Goal: Navigation & Orientation: Find specific page/section

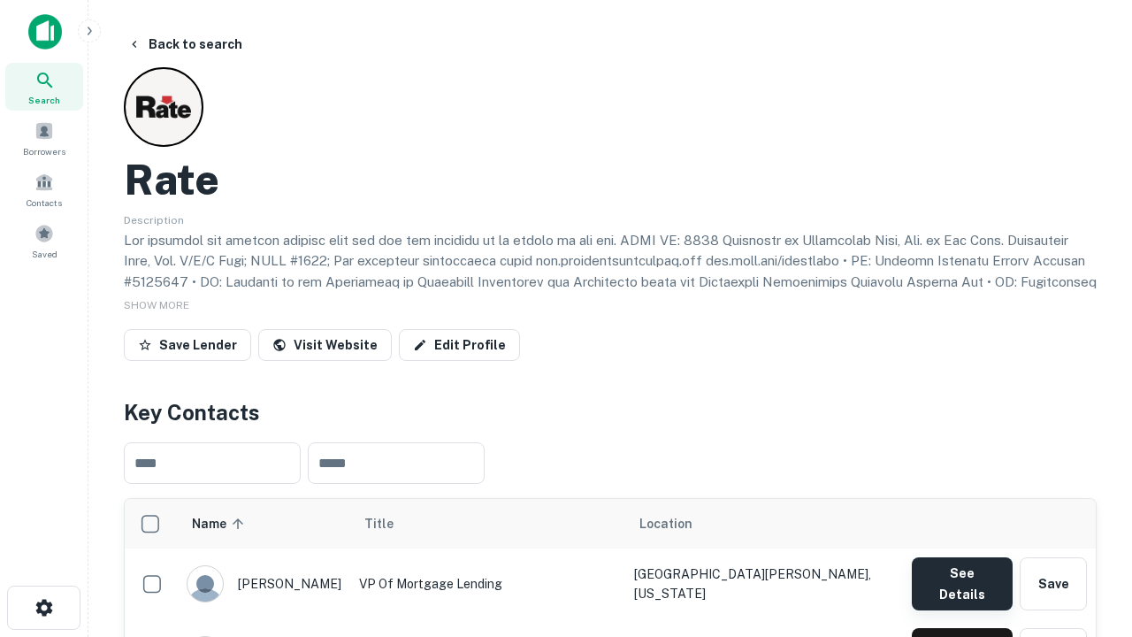
click at [961, 575] on button "See Details" at bounding box center [961, 583] width 101 height 53
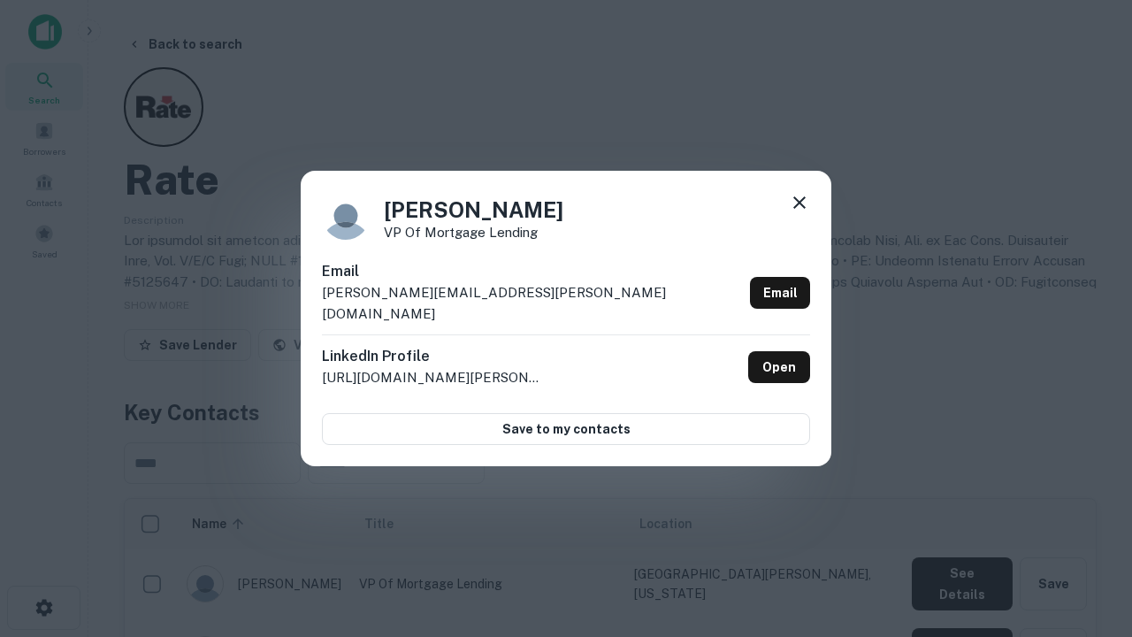
click at [799, 213] on icon at bounding box center [799, 202] width 21 height 21
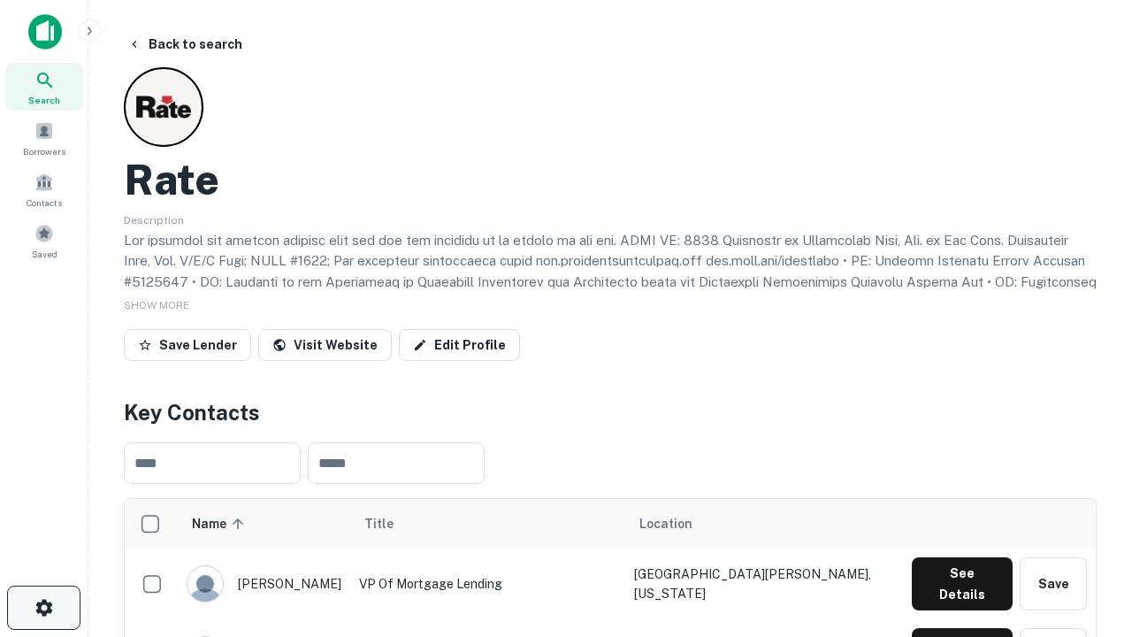
click at [43, 607] on icon "button" at bounding box center [44, 607] width 21 height 21
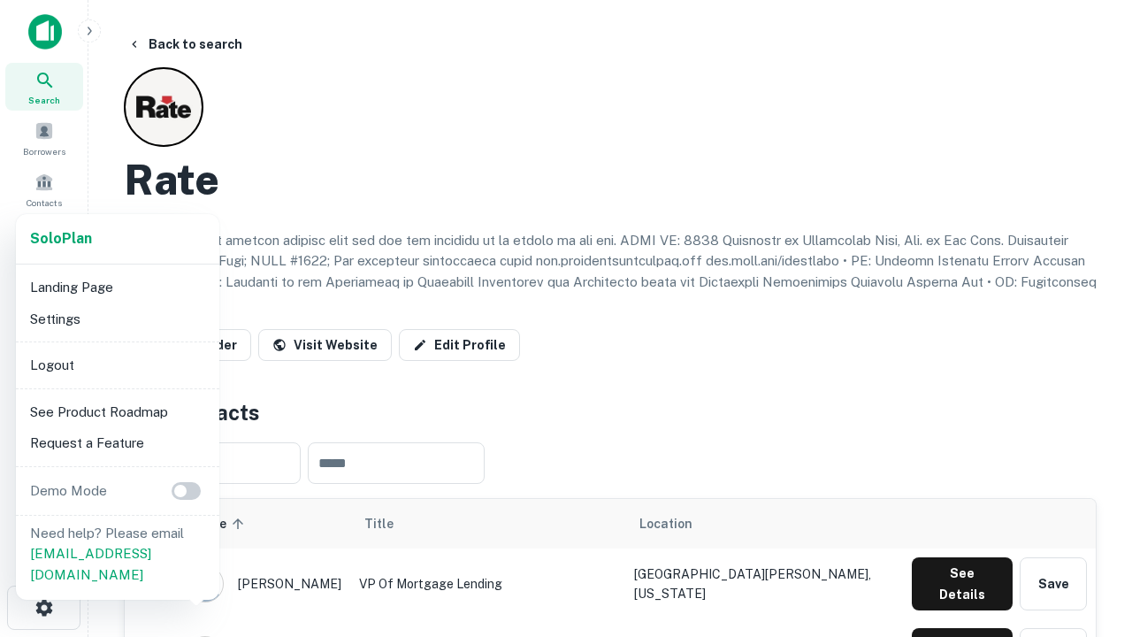
click at [117, 364] on li "Logout" at bounding box center [117, 365] width 189 height 32
